Goal: Task Accomplishment & Management: Use online tool/utility

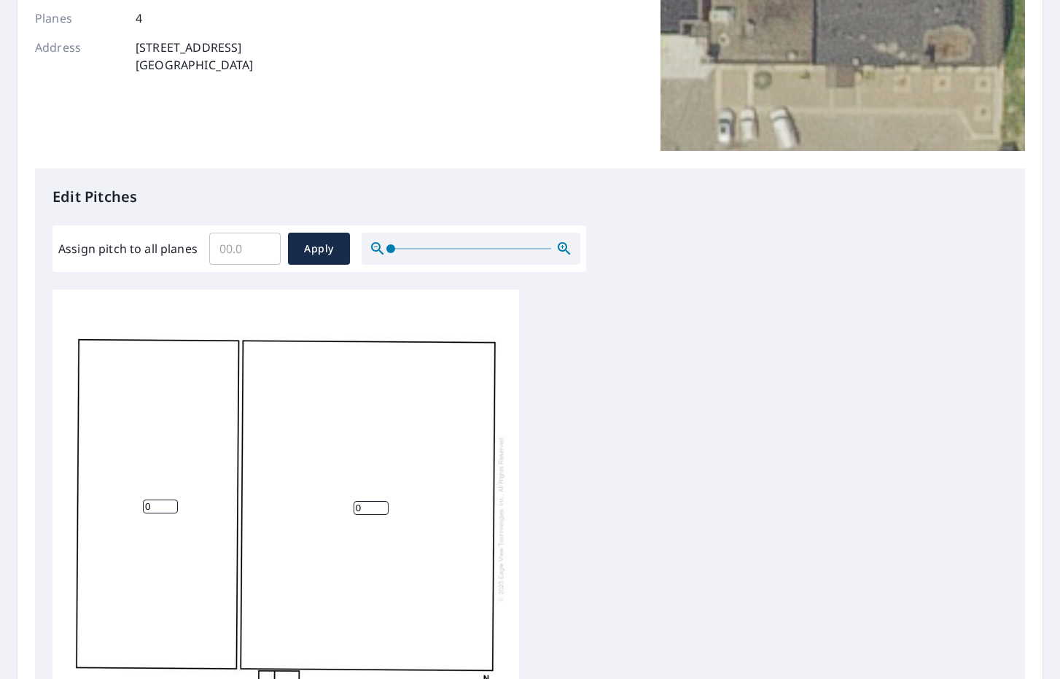
scroll to position [292, 0]
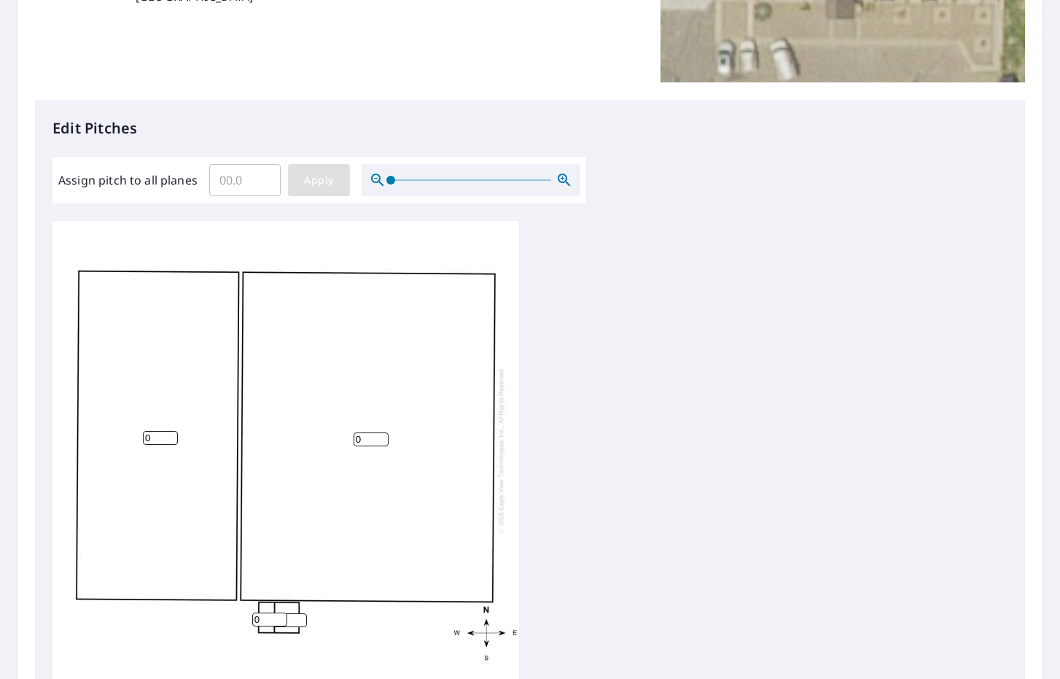
click at [328, 184] on span "Apply" at bounding box center [319, 180] width 39 height 18
click at [255, 188] on input "Assign pitch to all planes" at bounding box center [244, 180] width 71 height 41
type input "0.1"
click at [265, 176] on input "0.1" at bounding box center [244, 180] width 71 height 41
click at [305, 178] on span "Apply" at bounding box center [319, 180] width 39 height 18
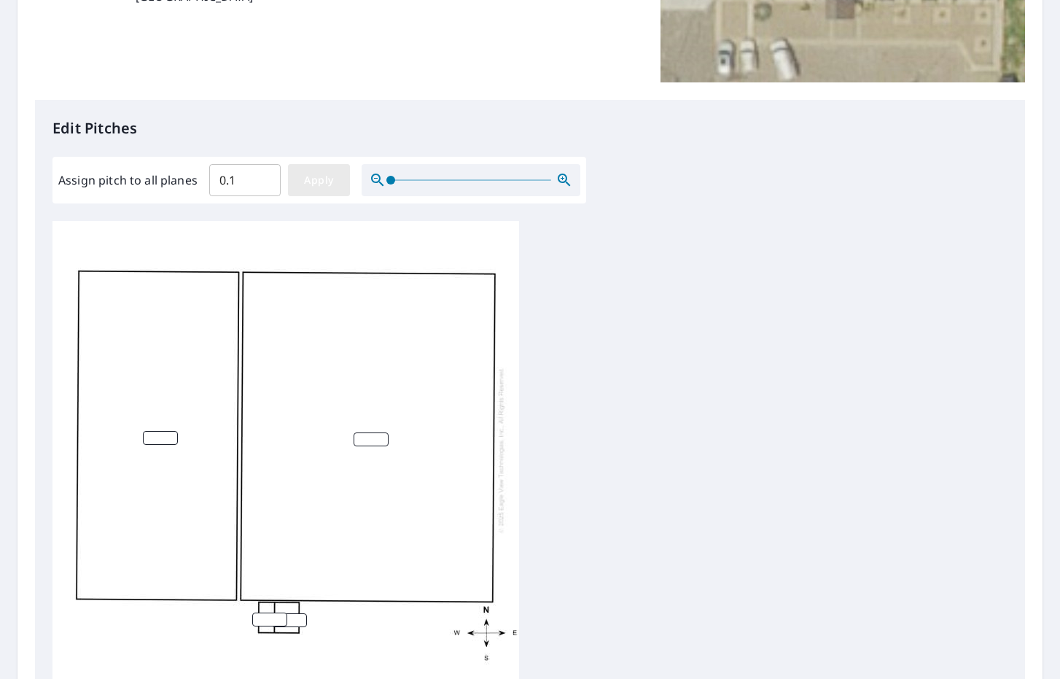
type input "0.1"
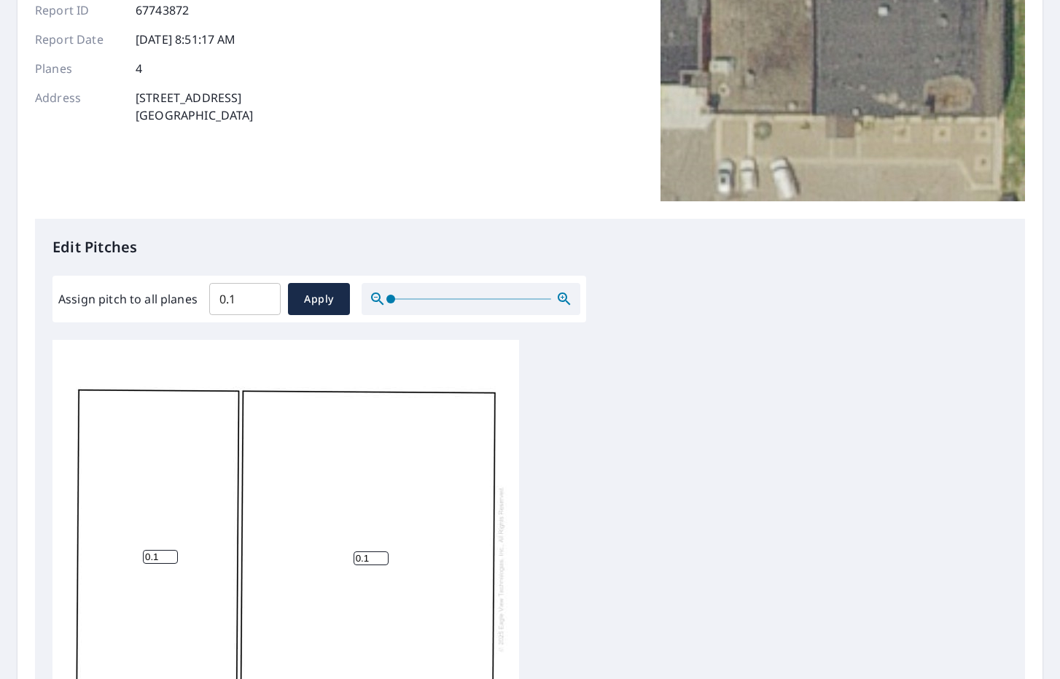
scroll to position [111, 0]
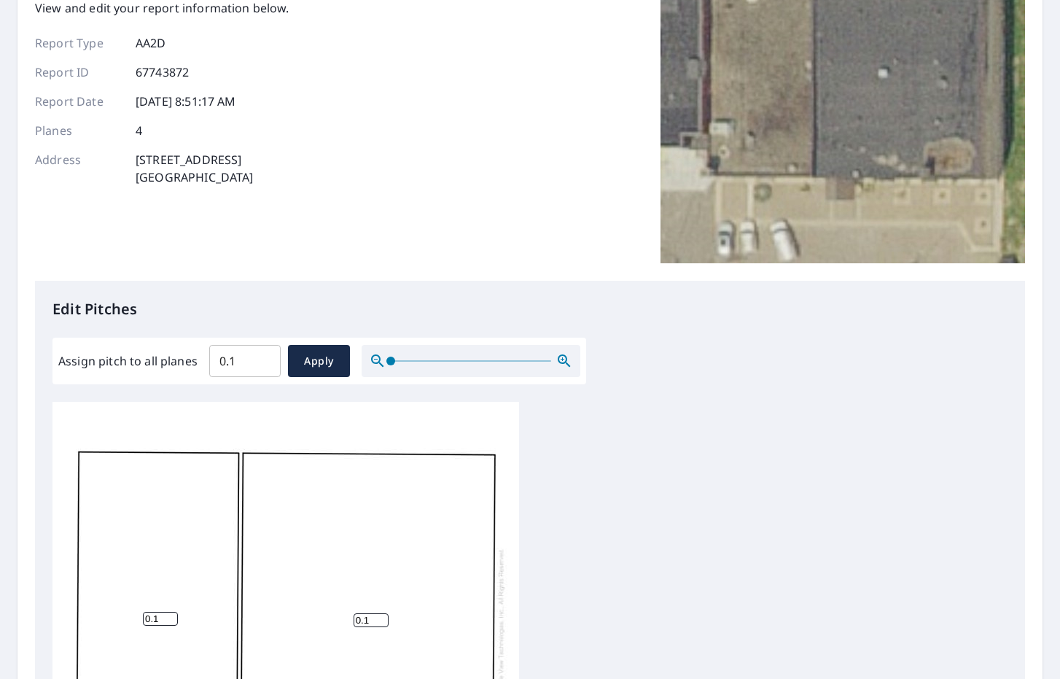
click at [246, 370] on input "0.1" at bounding box center [244, 360] width 71 height 41
type input "0"
click at [265, 367] on input "0" at bounding box center [244, 360] width 71 height 41
click at [295, 359] on button "Apply" at bounding box center [319, 361] width 62 height 32
type input "0"
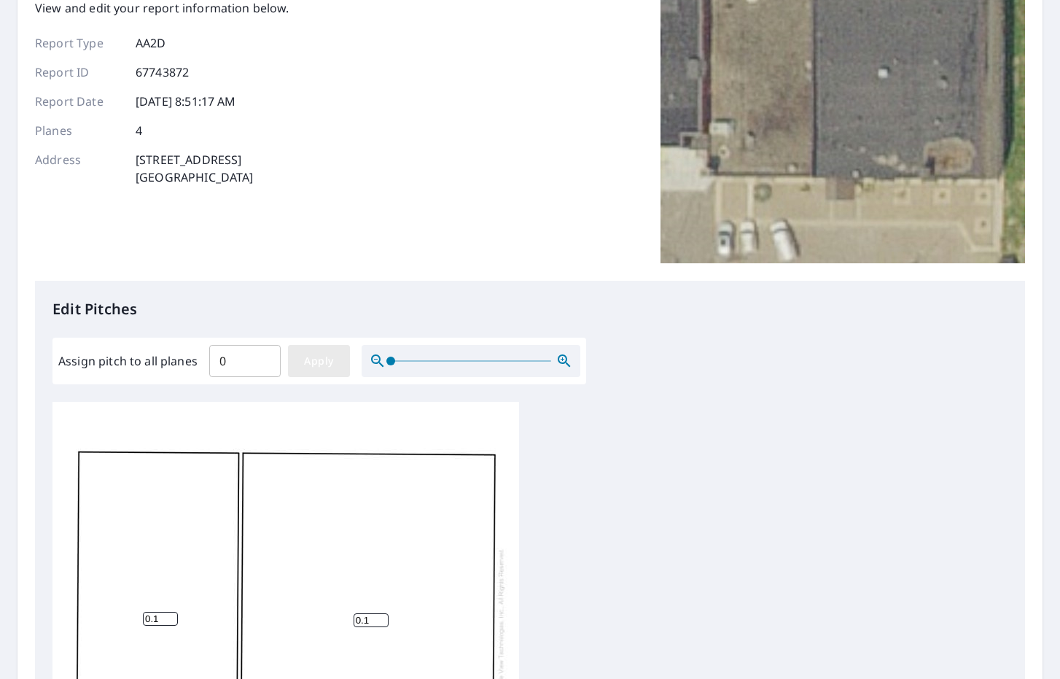
type input "0"
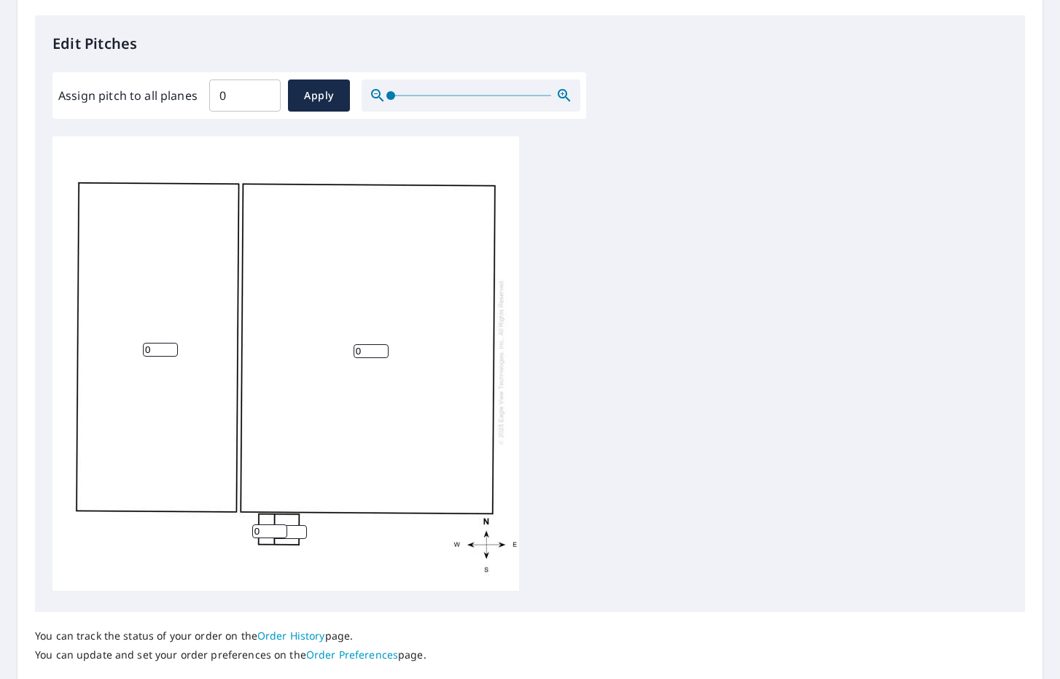
scroll to position [402, 0]
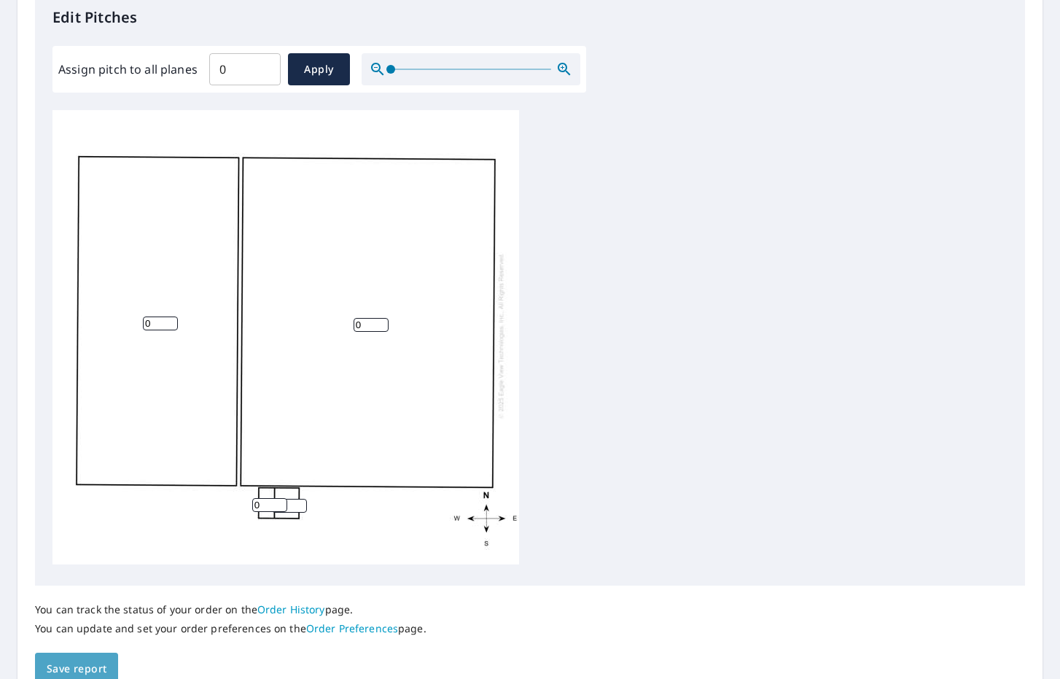
click at [93, 665] on span "Save report" at bounding box center [77, 669] width 60 height 18
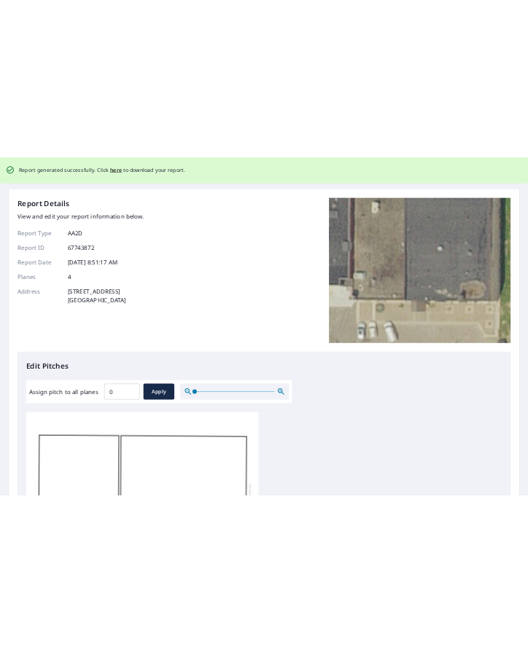
scroll to position [0, 0]
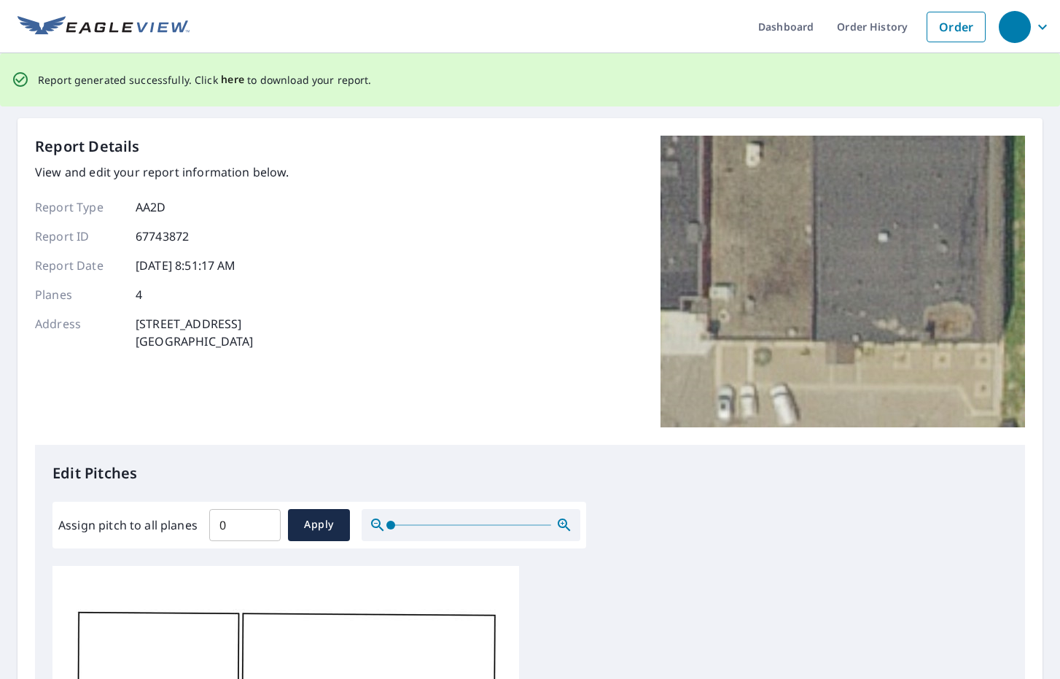
click at [222, 79] on span "here" at bounding box center [233, 80] width 24 height 18
